Goal: Navigation & Orientation: Find specific page/section

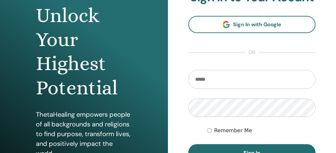
scroll to position [67, 0]
click at [220, 80] on input "email" at bounding box center [251, 79] width 127 height 19
type input "**********"
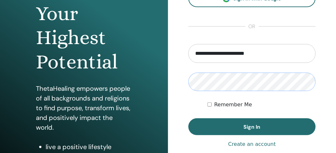
scroll to position [99, 0]
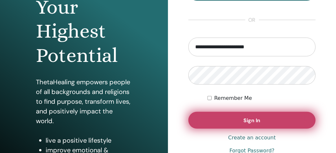
click at [245, 120] on span "Sign In" at bounding box center [252, 120] width 17 height 7
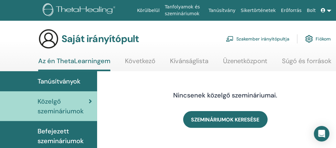
click at [141, 60] on font "Következő" at bounding box center [140, 61] width 30 height 8
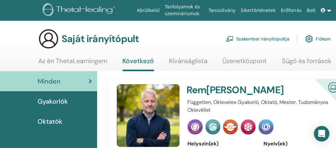
click at [54, 101] on font "Gyakorlók" at bounding box center [53, 101] width 30 height 8
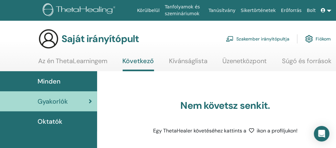
click at [93, 62] on font "Az én ThetaLearningem" at bounding box center [72, 61] width 69 height 8
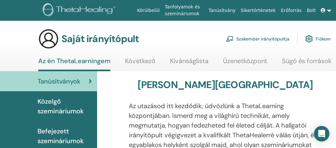
click at [74, 109] on font "Közelgő szemináriumok" at bounding box center [61, 106] width 46 height 18
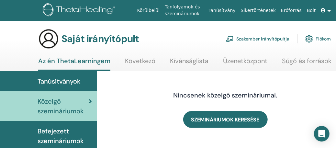
click at [328, 12] on link at bounding box center [327, 11] width 16 height 12
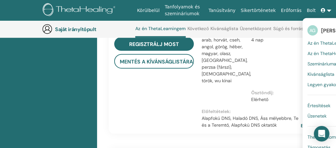
scroll to position [243, 0]
